Goal: Obtain resource: Obtain resource

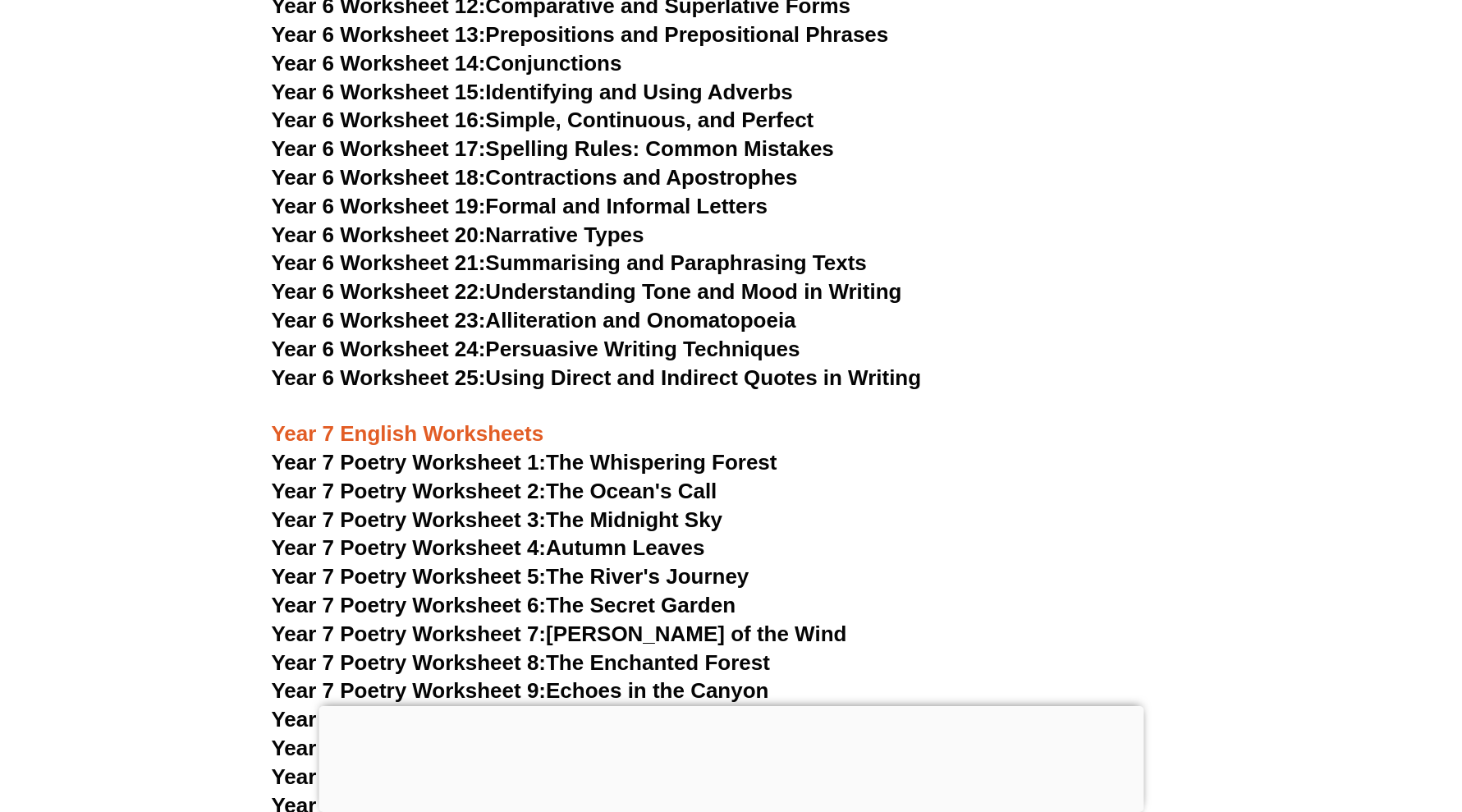
scroll to position [9947, 0]
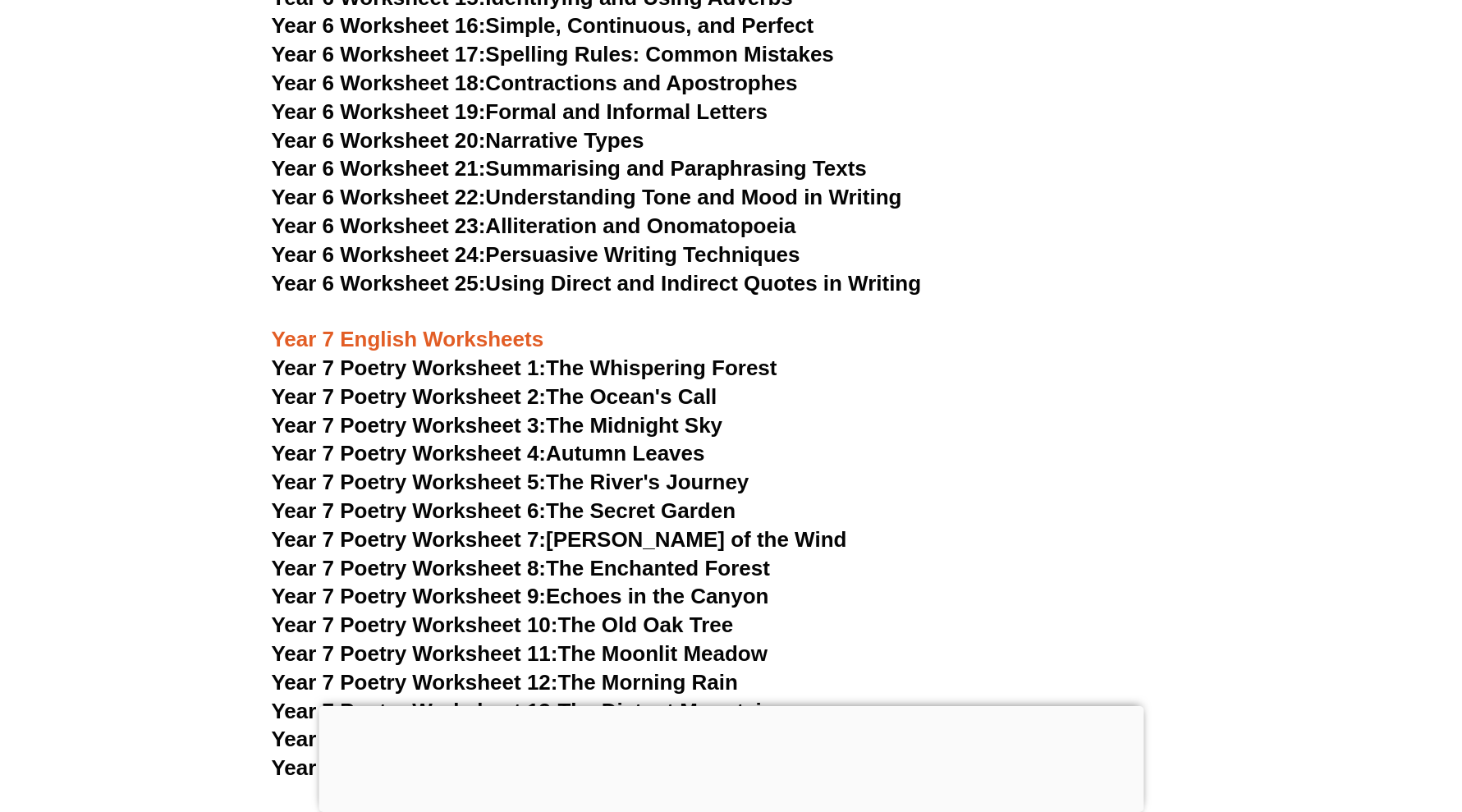
click at [744, 706] on div at bounding box center [731, 706] width 825 height 0
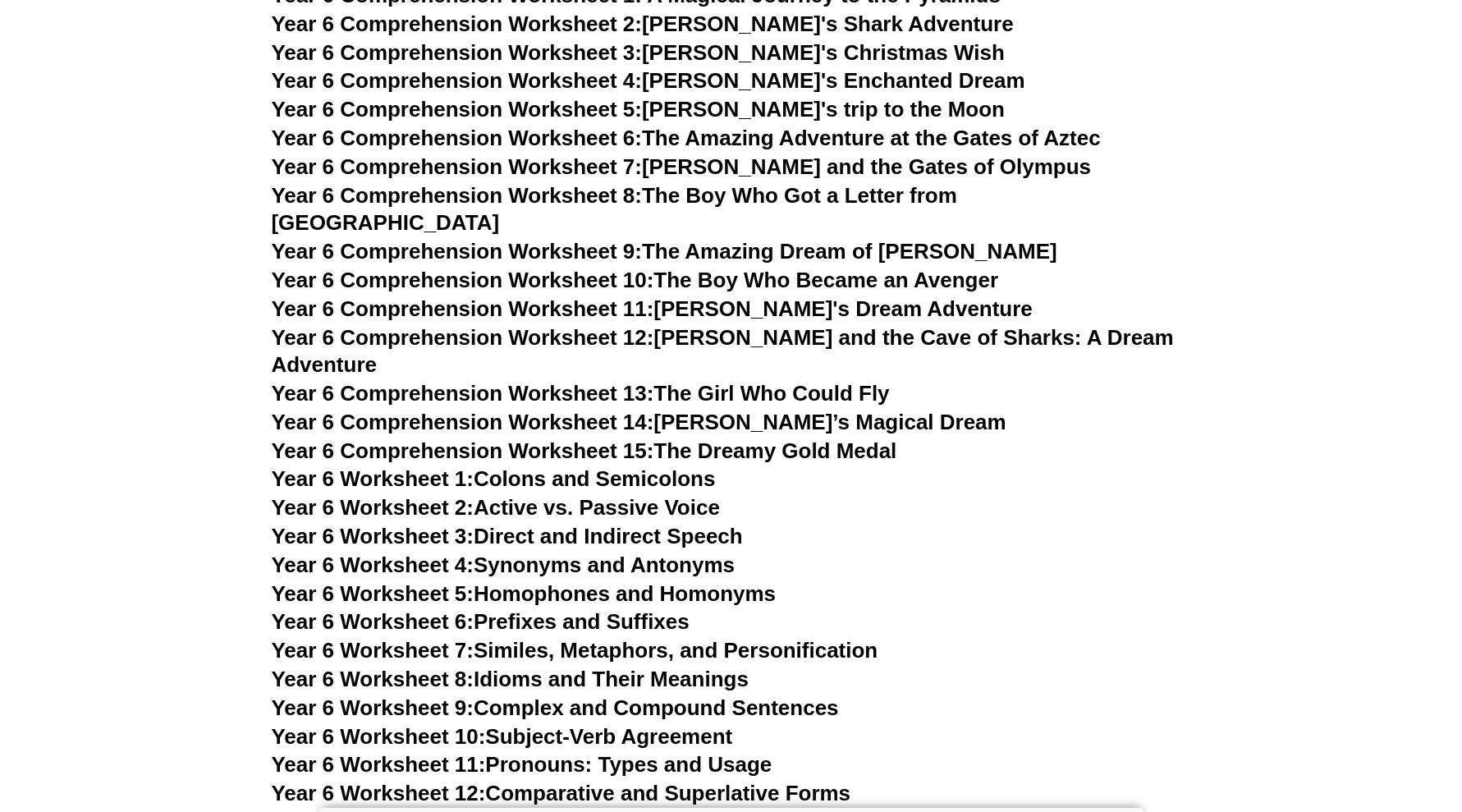
scroll to position [9024, 0]
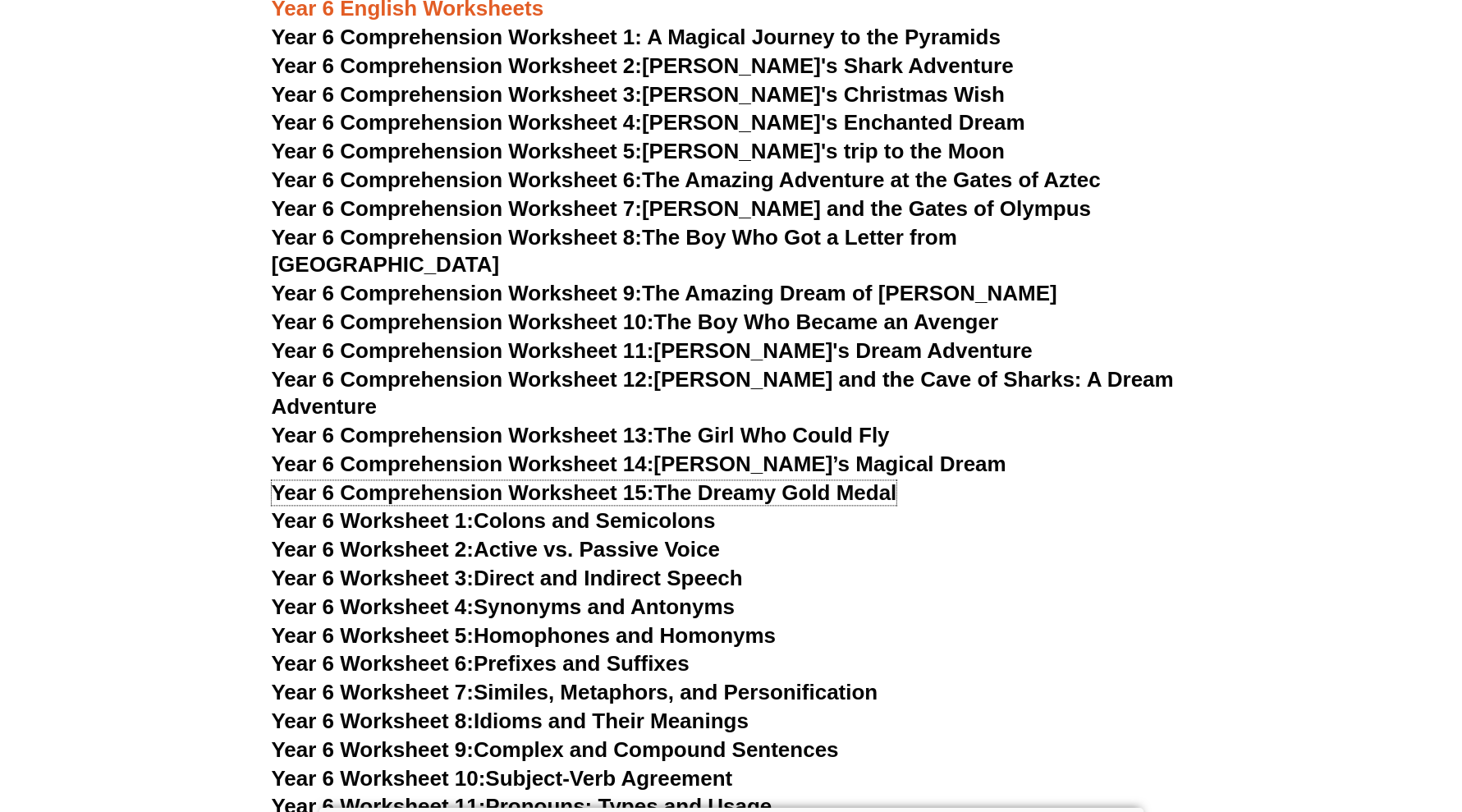
click at [830, 480] on link "Year 6 Comprehension Worksheet 15: The Dreamy Gold Medal" at bounding box center [584, 492] width 625 height 24
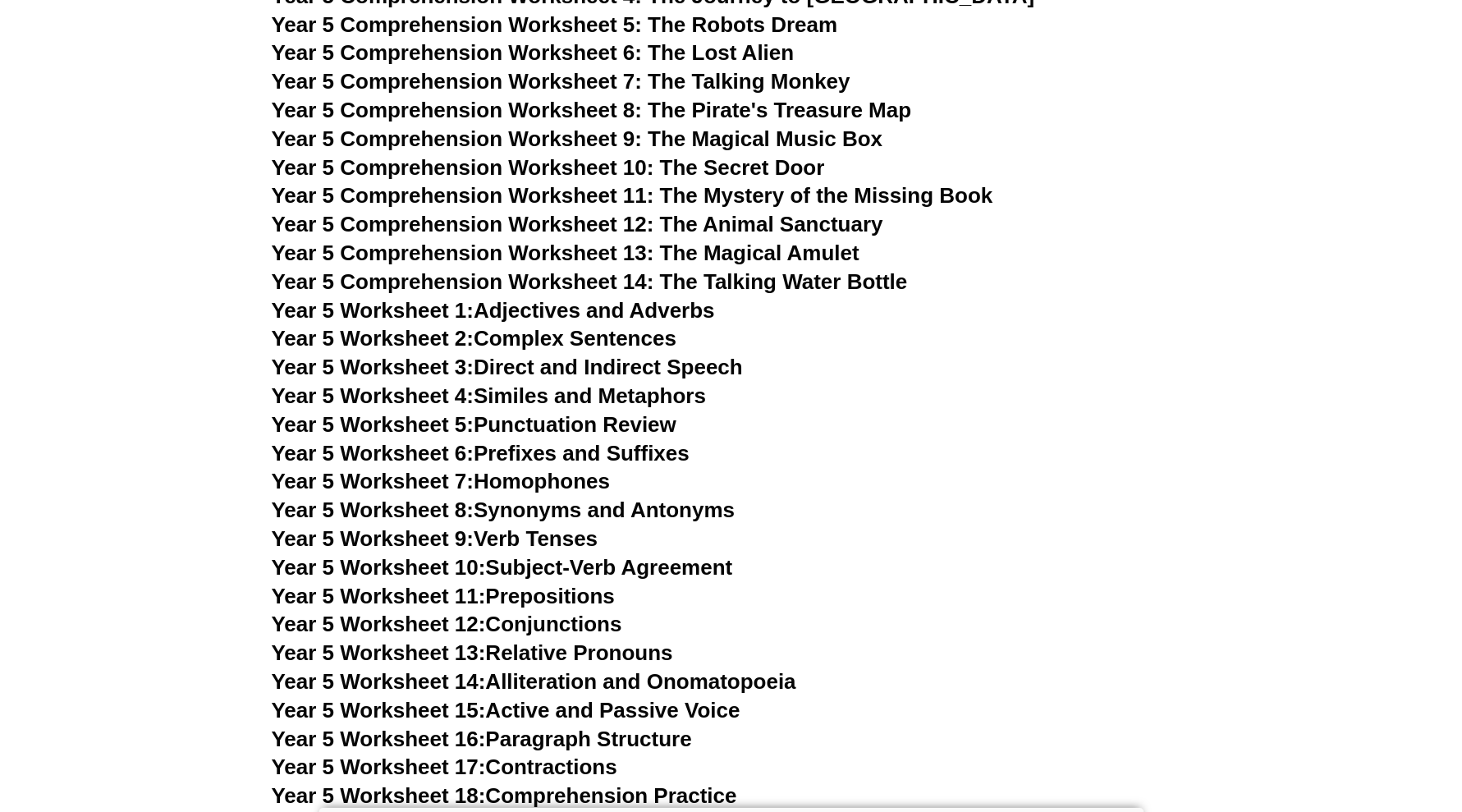
scroll to position [7895, 0]
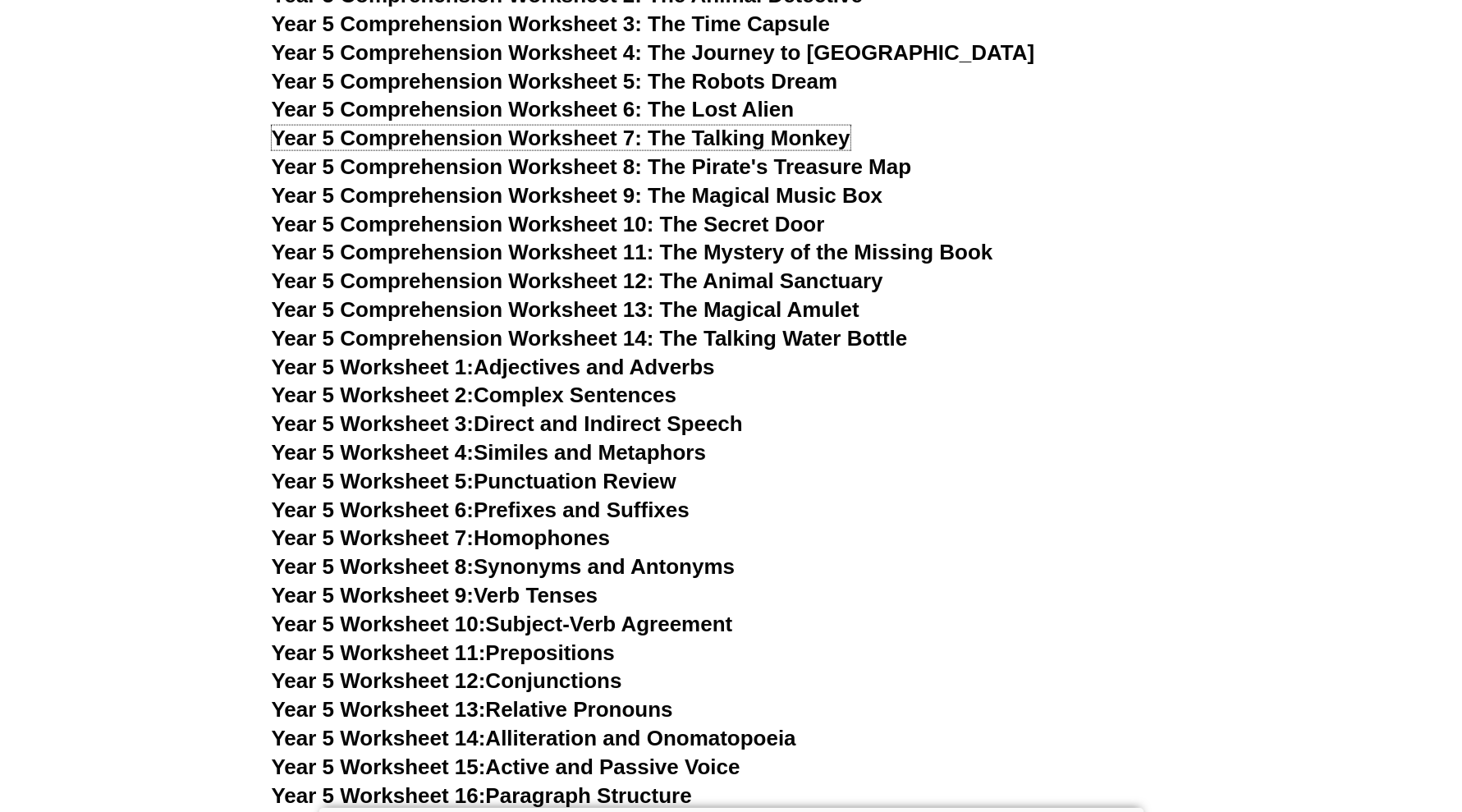
click at [684, 133] on span "Year 5 Comprehension Worksheet 7: The Talking Monkey" at bounding box center [561, 137] width 578 height 24
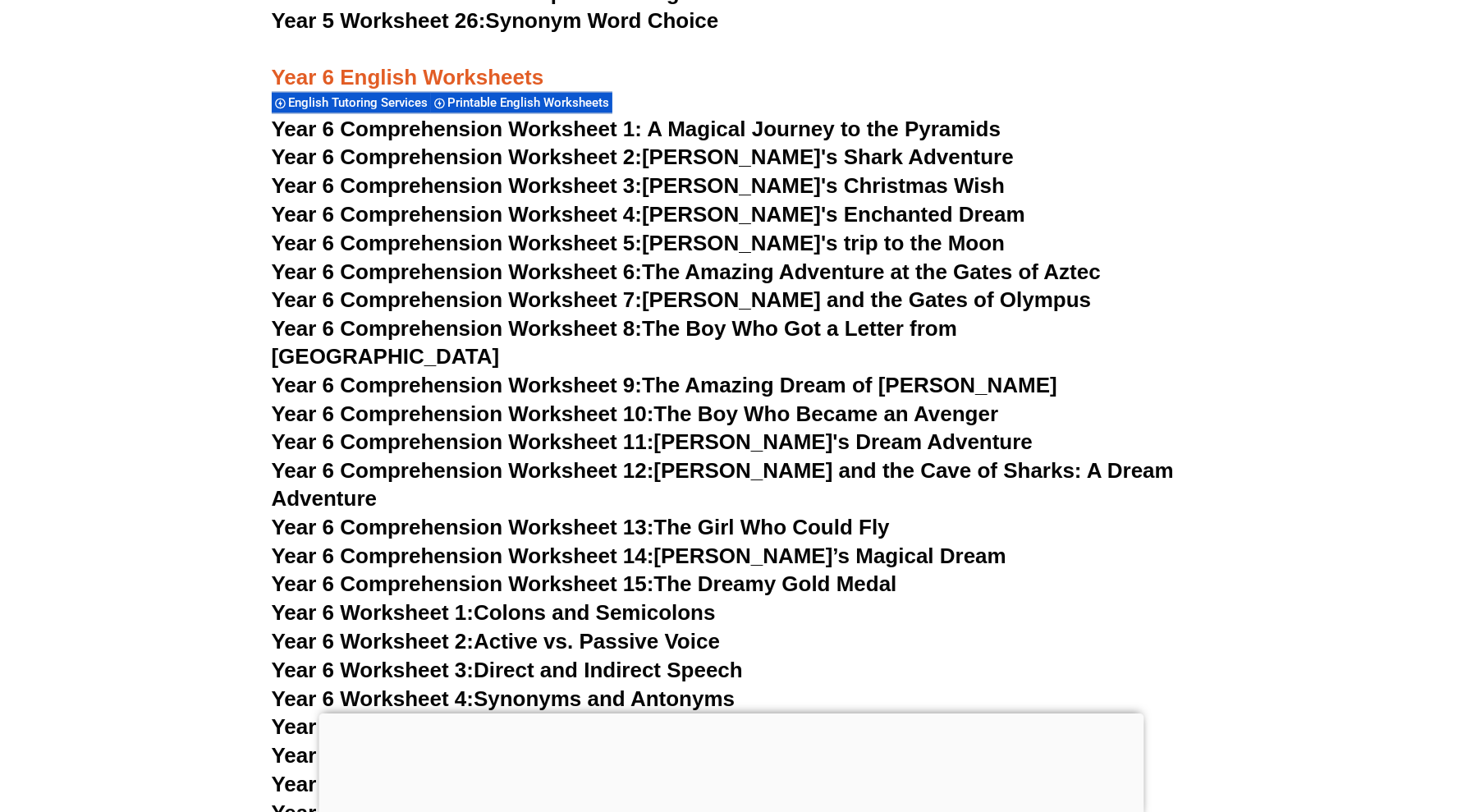
scroll to position [8870, 0]
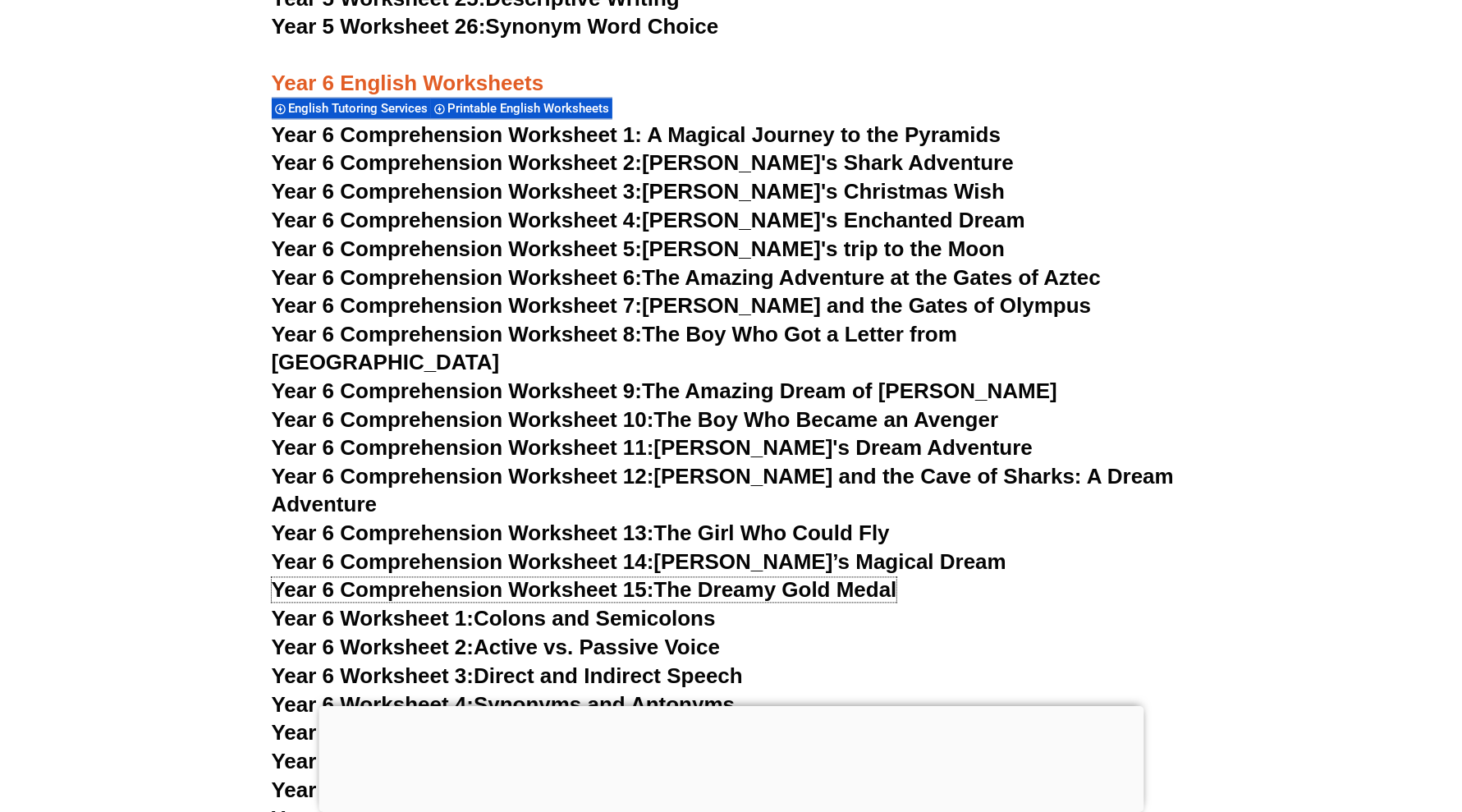
click at [837, 577] on link "Year 6 Comprehension Worksheet 15: The Dreamy Gold Medal" at bounding box center [584, 589] width 625 height 24
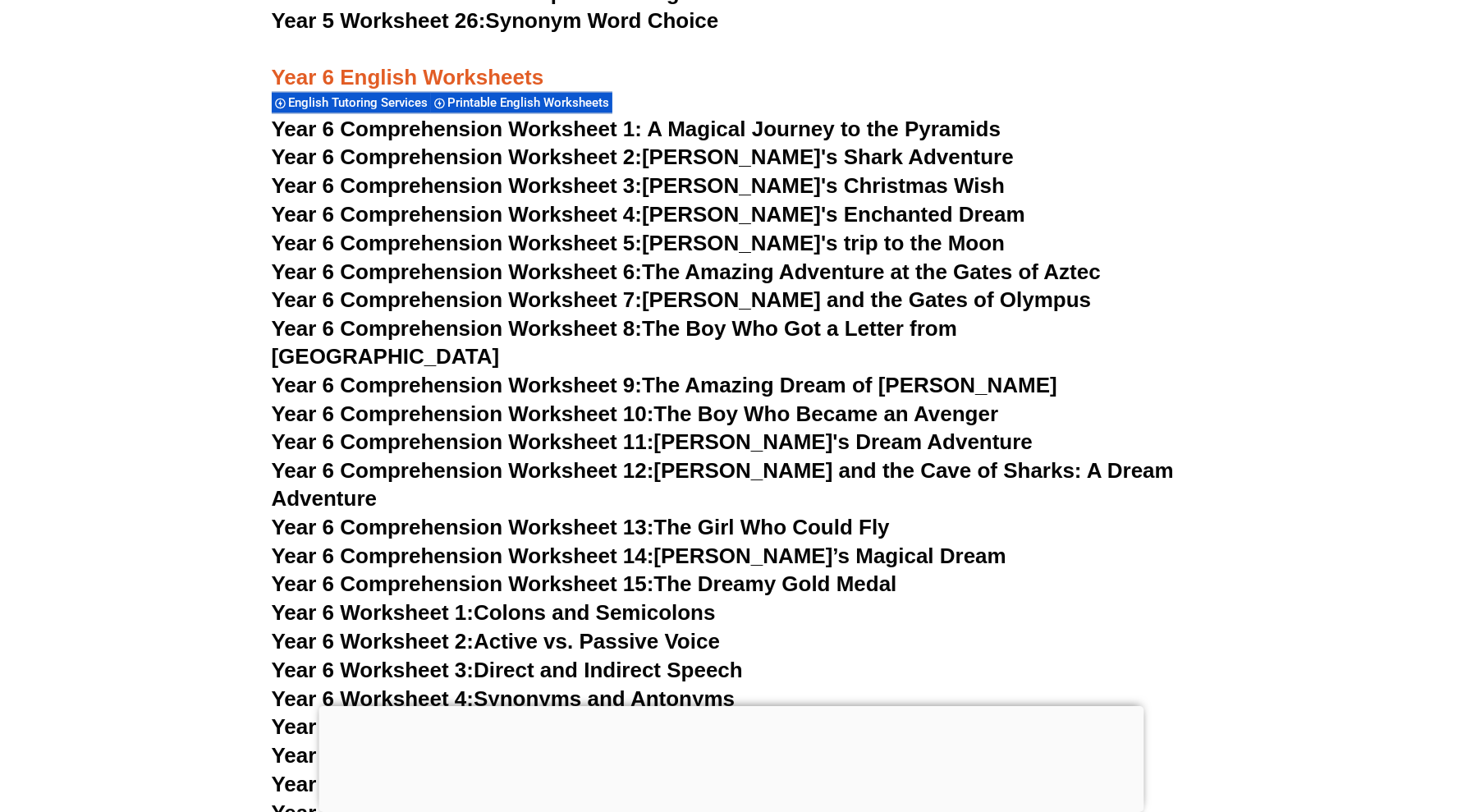
scroll to position [8870, 0]
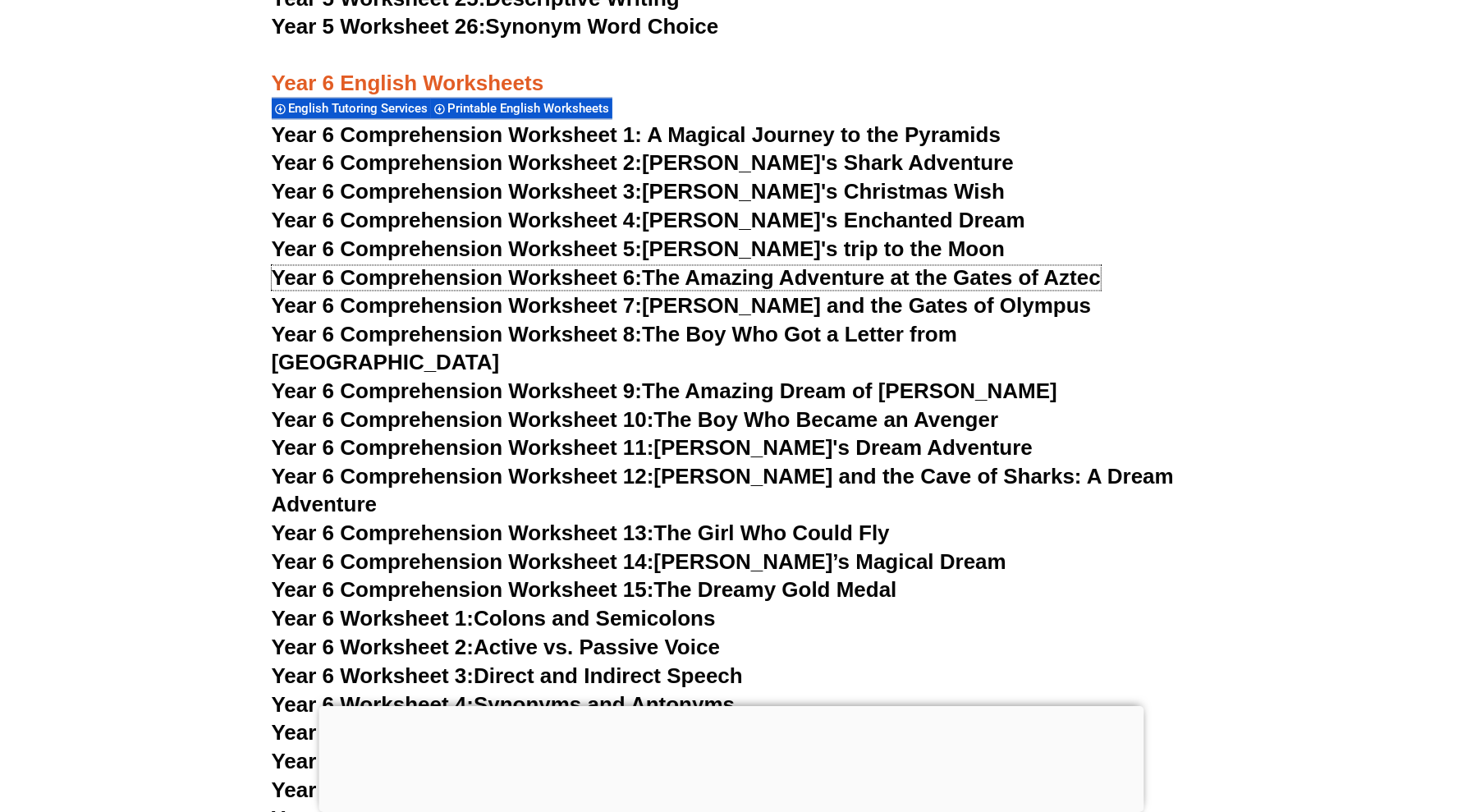
click at [884, 277] on link "Year 6 Comprehension Worksheet 6: The Amazing Adventure at the Gates of Aztec" at bounding box center [686, 277] width 829 height 24
